Goal: Information Seeking & Learning: Learn about a topic

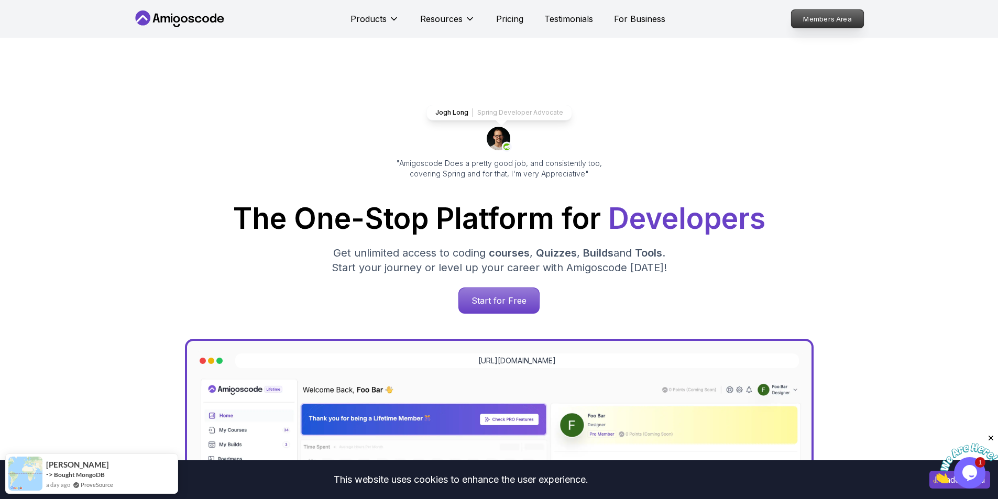
click at [829, 23] on p "Members Area" at bounding box center [827, 19] width 72 height 18
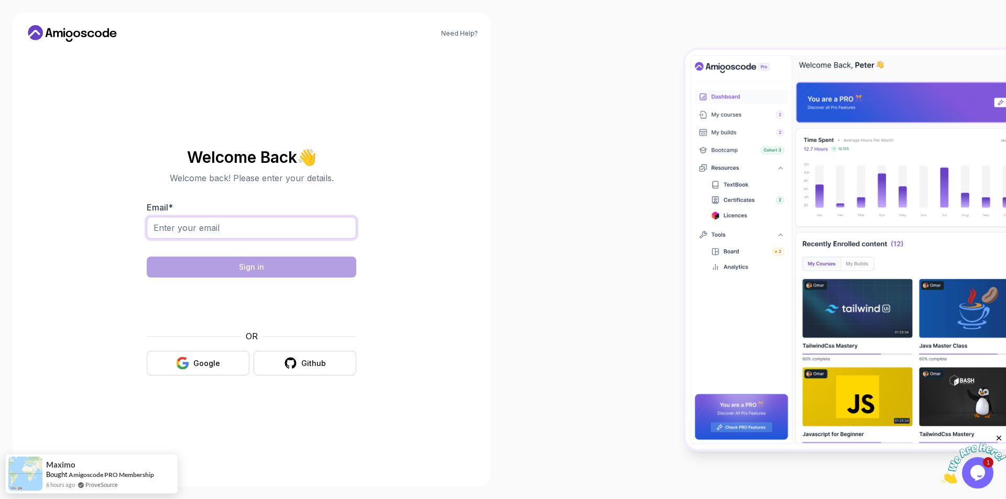
click at [223, 227] on input "Email *" at bounding box center [251, 228] width 209 height 22
type input "[EMAIL_ADDRESS][DOMAIN_NAME]"
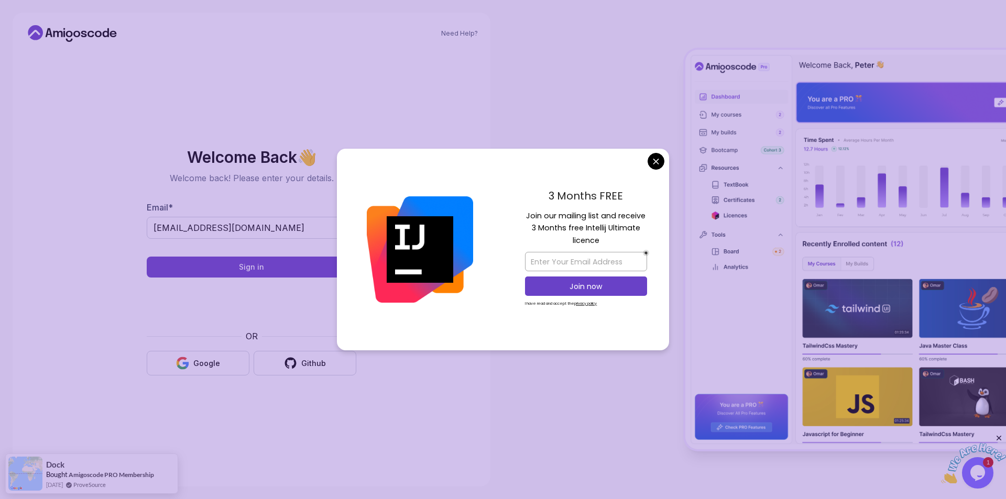
click at [656, 156] on body "Need Help? Welcome Back 👋 Welcome back! Please enter your details. Email * [EMA…" at bounding box center [503, 249] width 1006 height 499
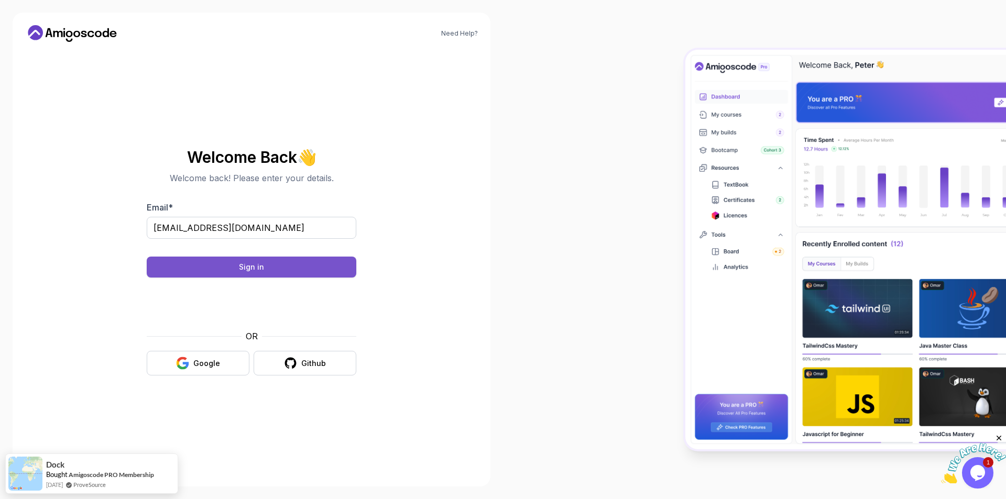
click at [253, 272] on div "Sign in" at bounding box center [251, 267] width 25 height 10
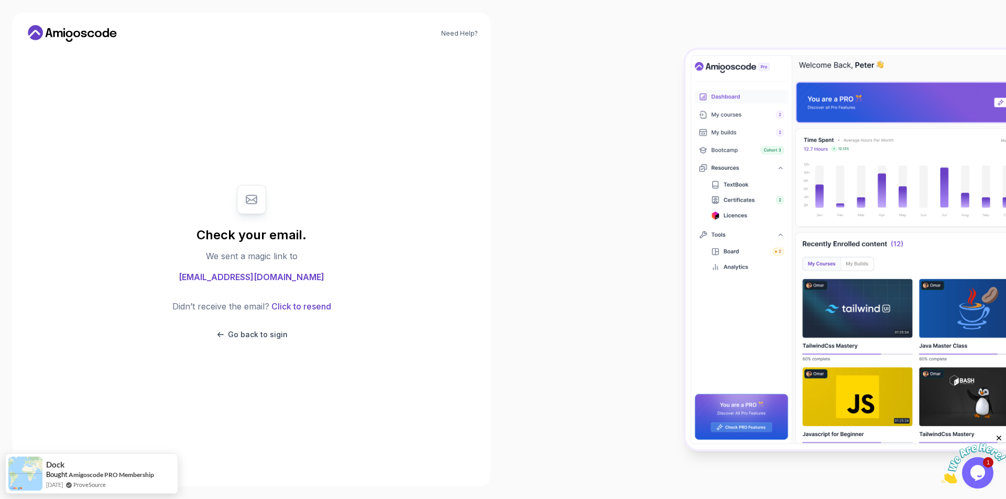
click at [101, 25] on div "Need Help? Check your email. We sent a magic link to [EMAIL_ADDRESS][DOMAIN_NAM…" at bounding box center [252, 250] width 478 height 474
click at [93, 34] on icon at bounding box center [72, 33] width 94 height 17
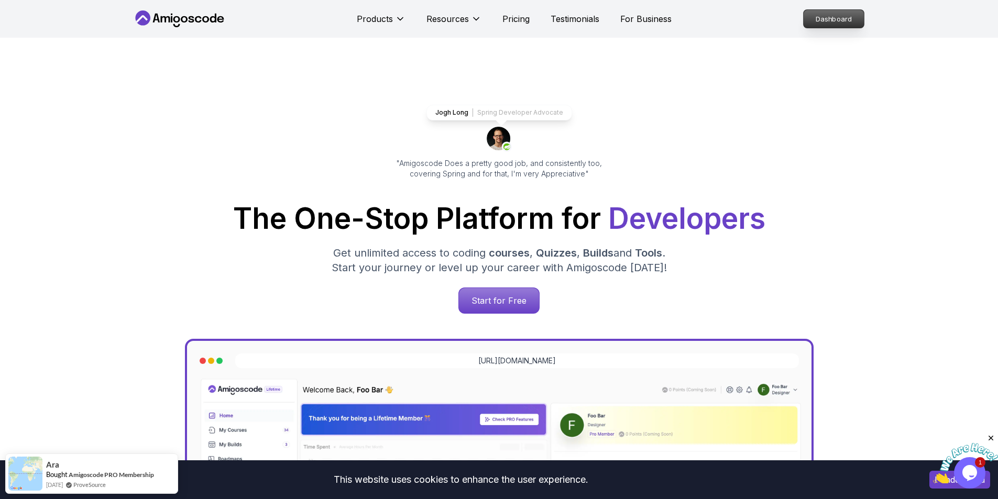
click at [834, 22] on p "Dashboard" at bounding box center [833, 19] width 60 height 18
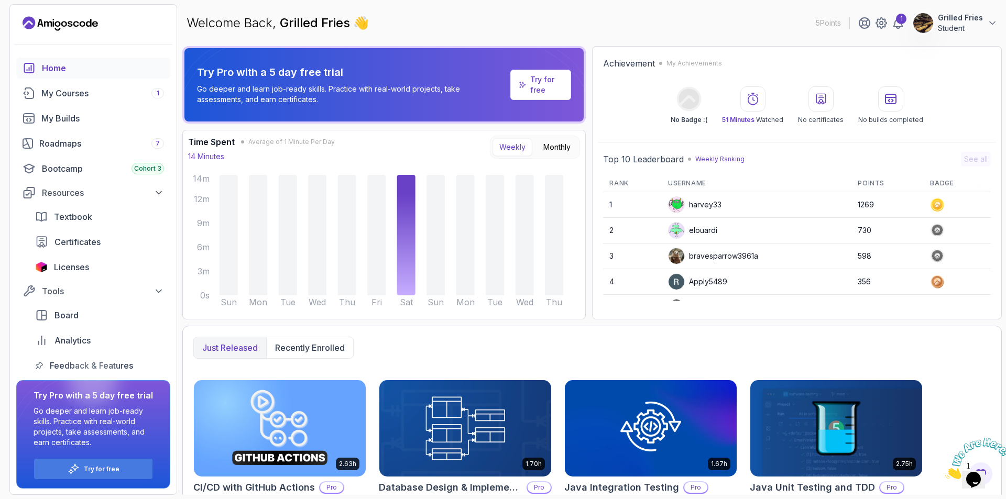
click at [96, 104] on div "Home My Courses 1 My Builds Roadmaps 7 Bootcamp Cohort 3 Resources Textbook Cer…" at bounding box center [93, 217] width 154 height 318
click at [98, 95] on div "My Courses 1" at bounding box center [102, 93] width 123 height 13
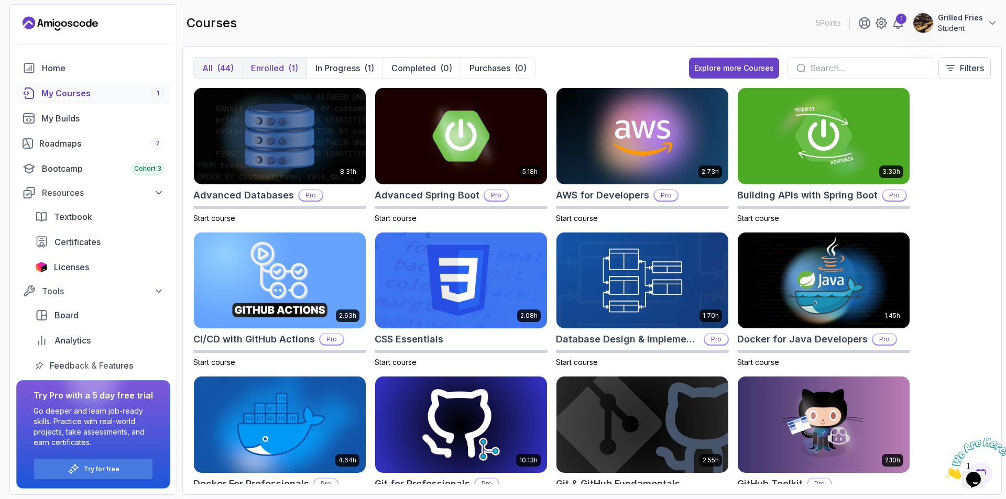
click at [272, 75] on button "Enrolled (1)" at bounding box center [274, 68] width 64 height 21
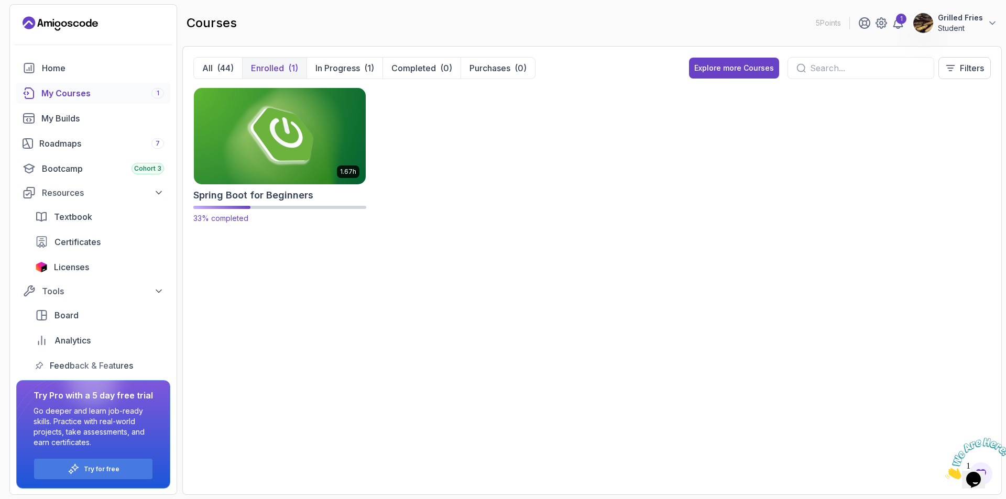
click at [288, 116] on img at bounding box center [280, 135] width 180 height 101
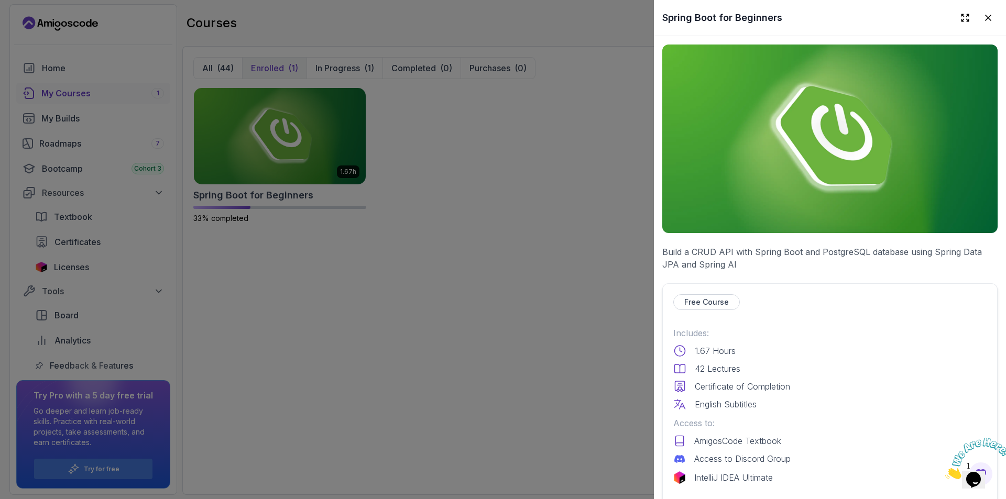
click at [782, 178] on img at bounding box center [829, 139] width 335 height 189
click at [418, 125] on div at bounding box center [503, 249] width 1006 height 499
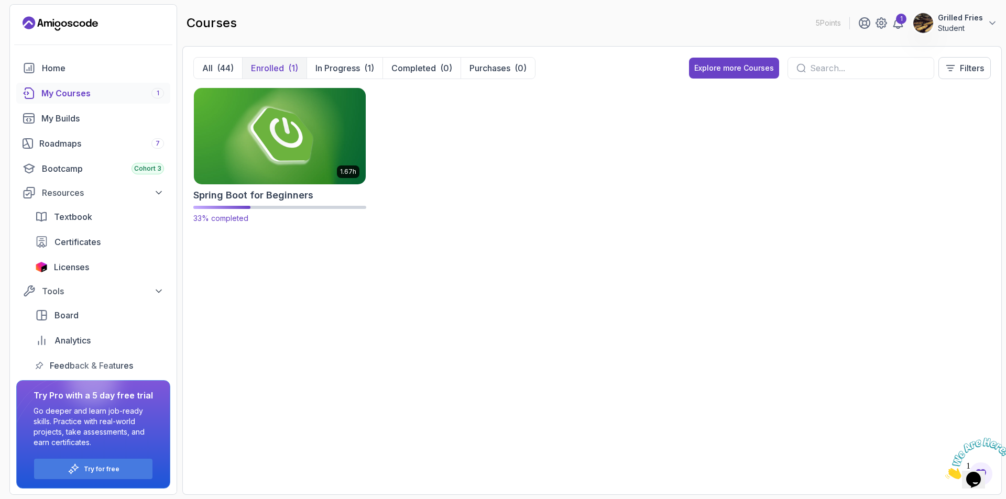
click at [274, 129] on img at bounding box center [280, 135] width 180 height 101
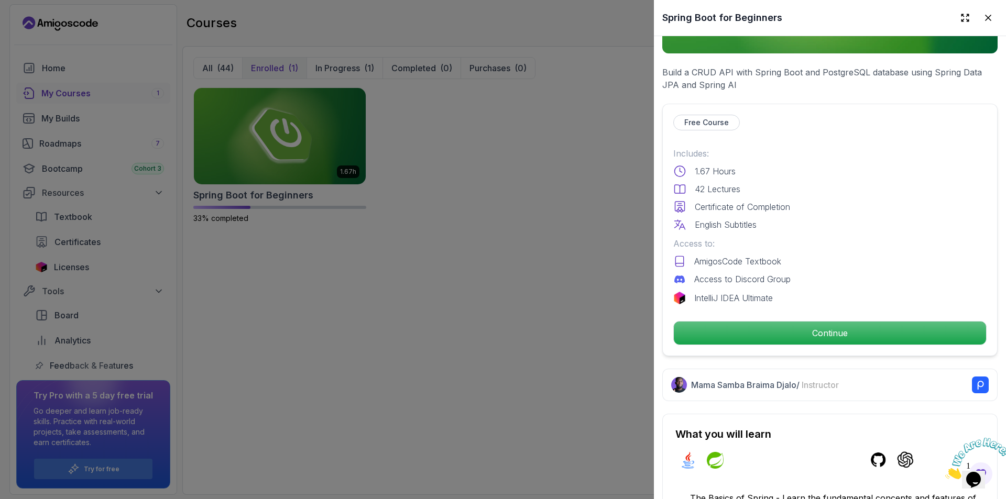
scroll to position [262, 0]
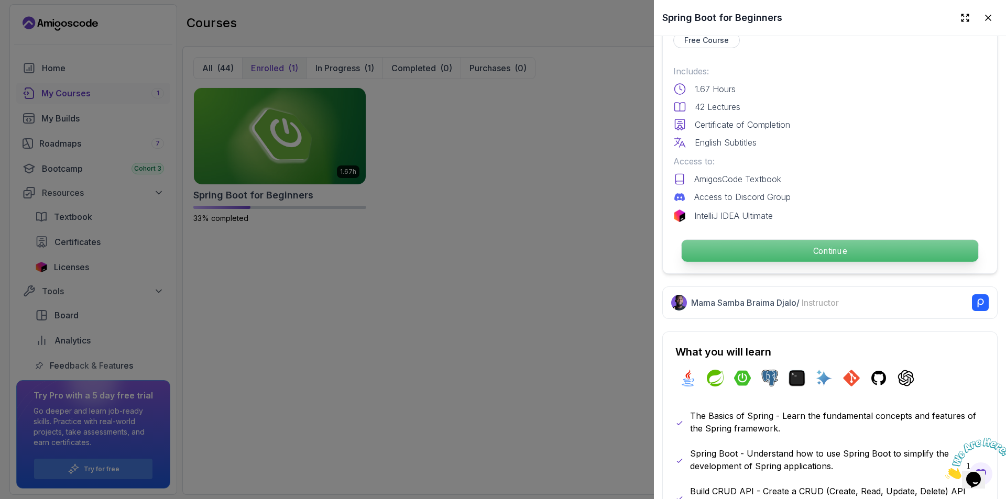
click at [796, 244] on p "Continue" at bounding box center [829, 251] width 296 height 22
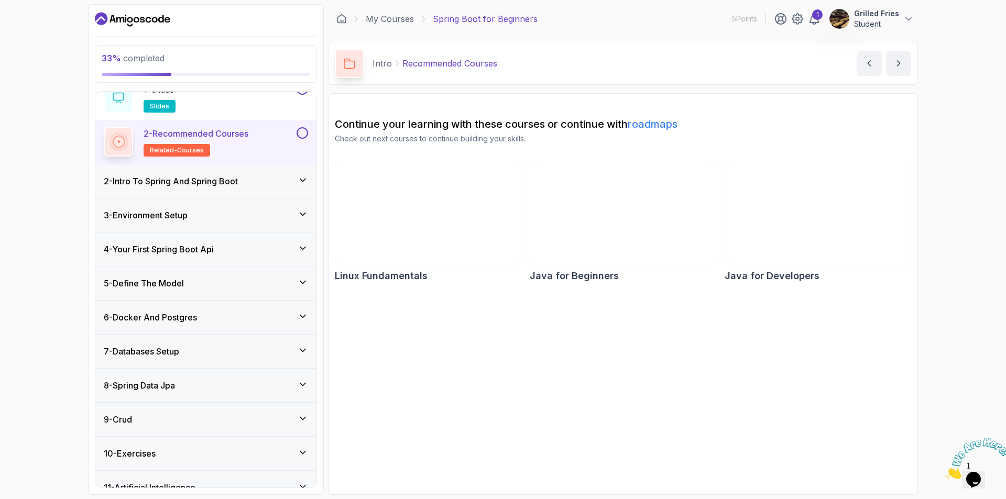
scroll to position [52, 0]
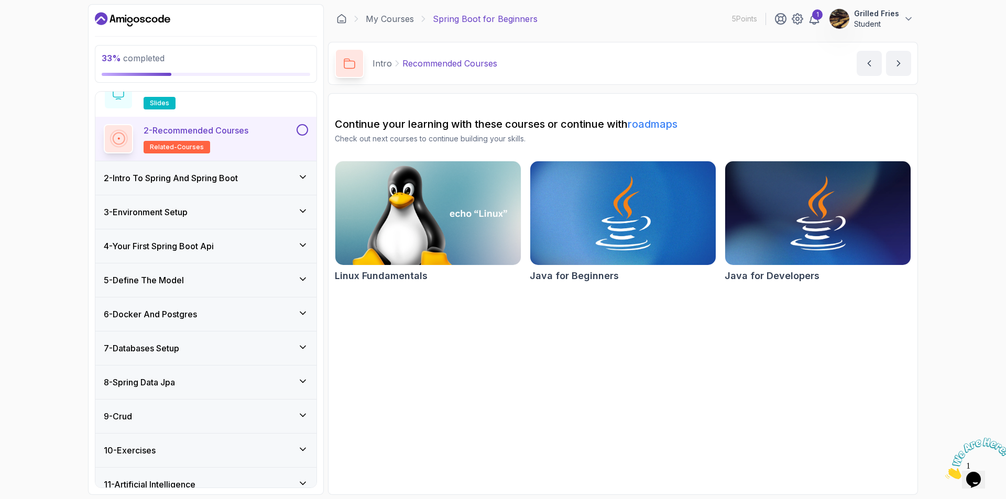
click at [220, 317] on div "6 - Docker And Postgres" at bounding box center [206, 314] width 204 height 13
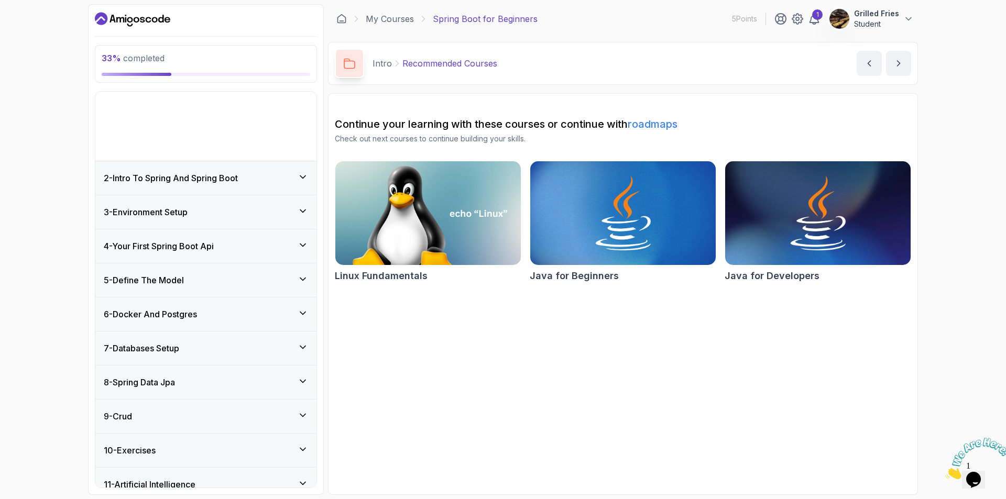
scroll to position [12, 0]
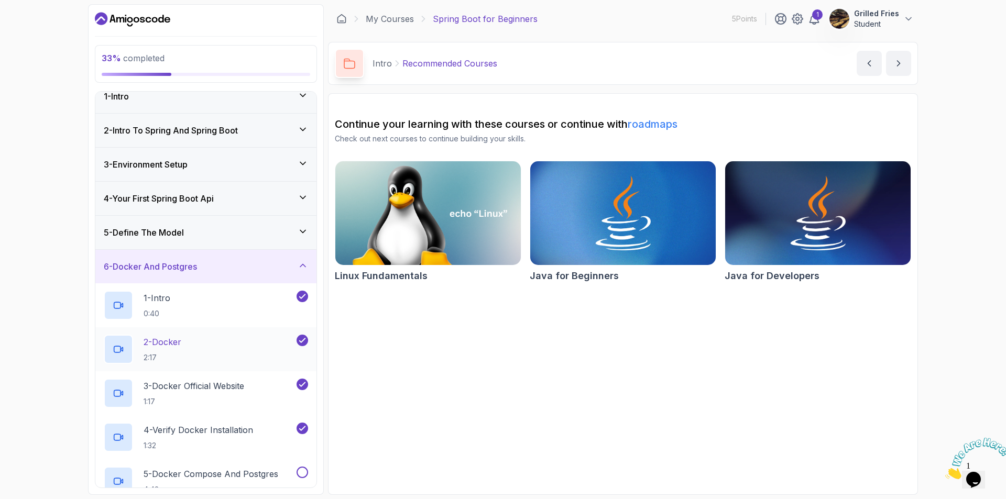
click at [231, 355] on div "2 - Docker 2:17" at bounding box center [199, 349] width 191 height 29
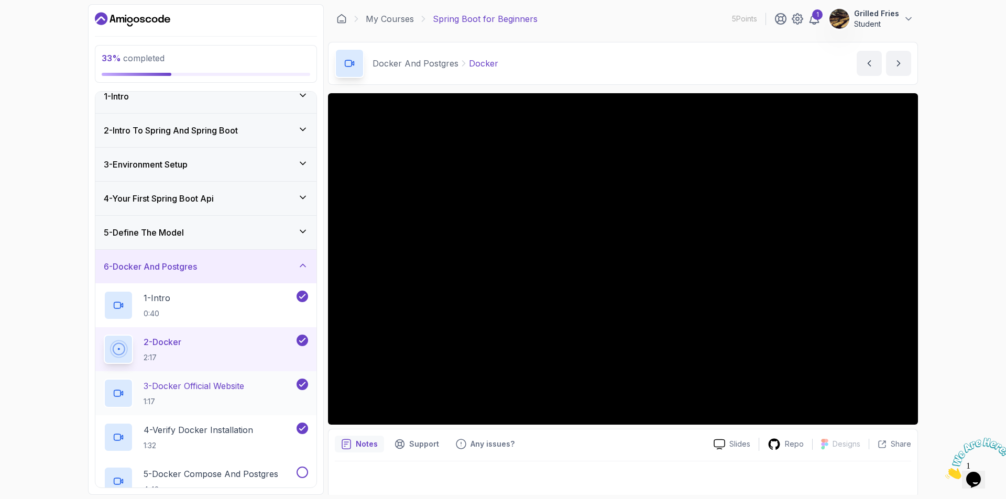
click at [244, 382] on p "3 - Docker Official Website" at bounding box center [193, 386] width 101 height 13
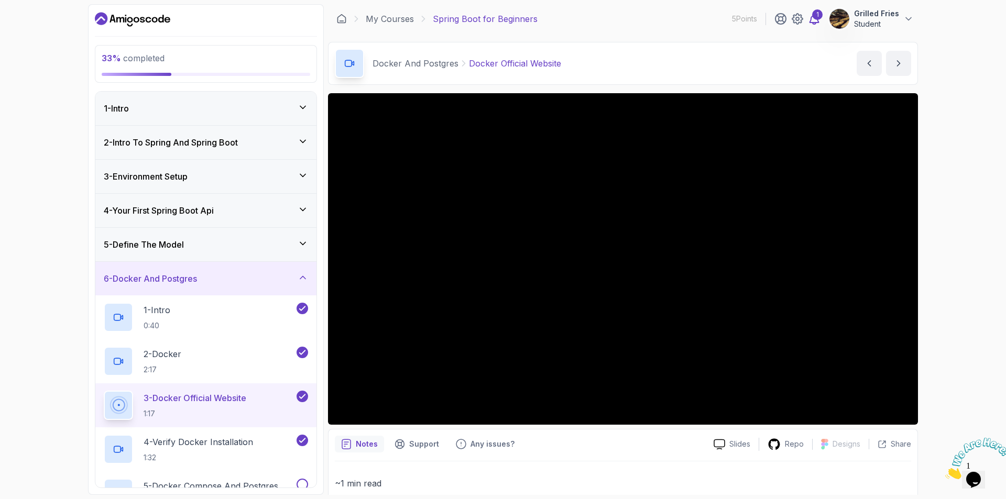
click at [820, 23] on icon at bounding box center [814, 19] width 13 height 13
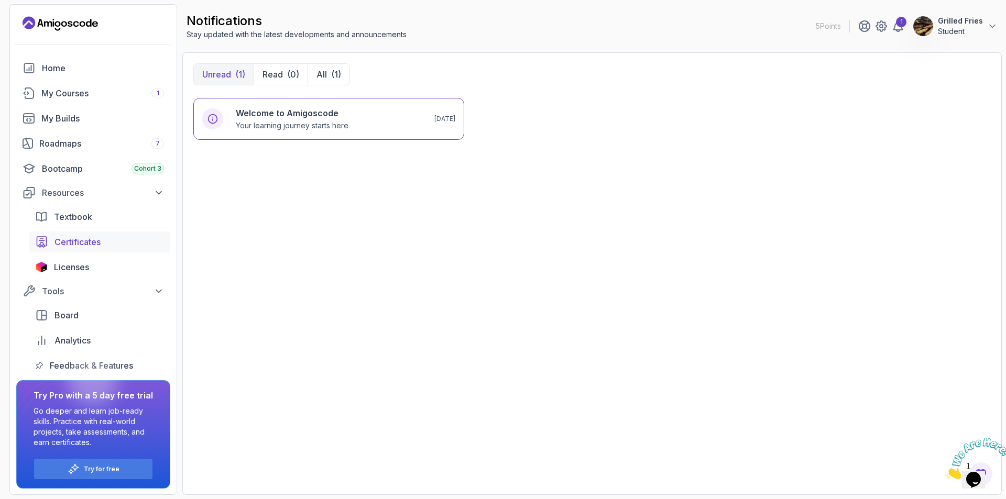
scroll to position [1, 0]
click at [109, 289] on div "Tools" at bounding box center [103, 290] width 122 height 13
click at [109, 289] on div "Tools" at bounding box center [103, 291] width 122 height 13
click at [68, 267] on span "Licenses" at bounding box center [71, 267] width 35 height 13
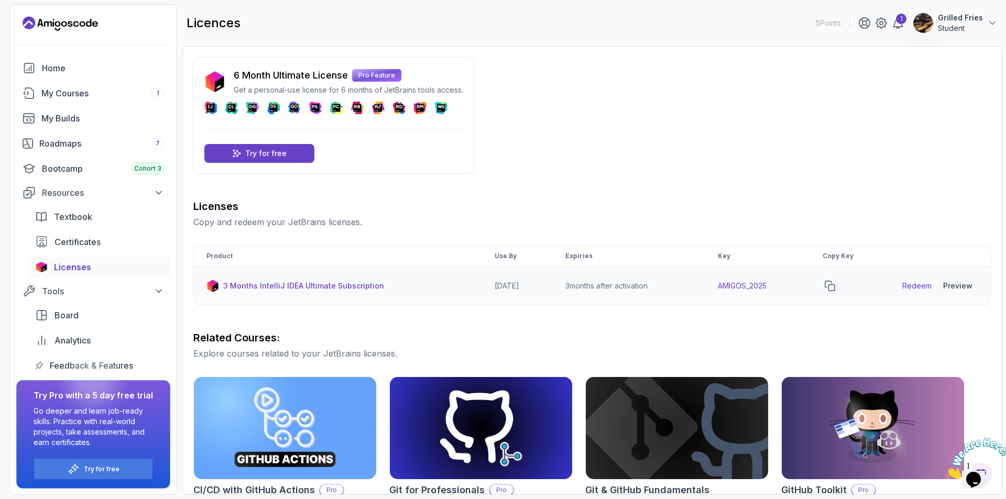
click at [918, 288] on link "Redeem" at bounding box center [916, 286] width 29 height 10
click at [951, 287] on div "Preview" at bounding box center [957, 286] width 29 height 10
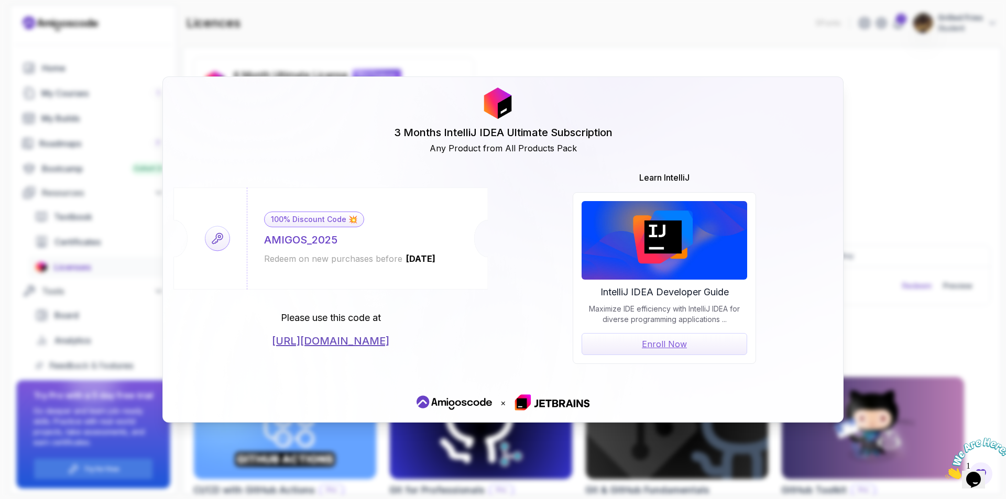
click at [914, 164] on div "3 Months IntelliJ IDEA Ultimate Subscription Any Product from All Products Pack…" at bounding box center [503, 249] width 1006 height 499
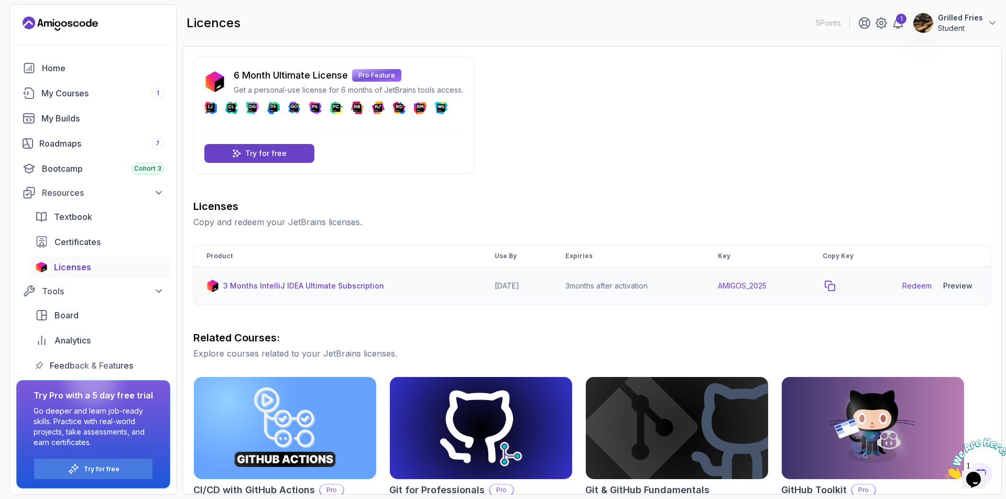
click at [833, 289] on icon "copy-button" at bounding box center [829, 286] width 10 height 10
